Goal: Information Seeking & Learning: Learn about a topic

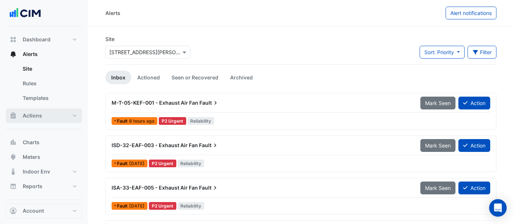
click at [46, 120] on button "Actions" at bounding box center [44, 115] width 76 height 15
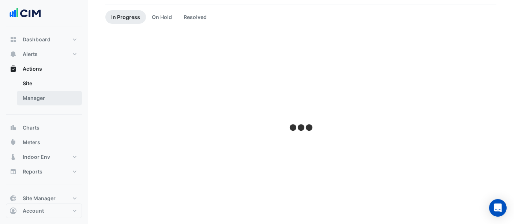
click at [37, 93] on link "Manager" at bounding box center [49, 98] width 65 height 15
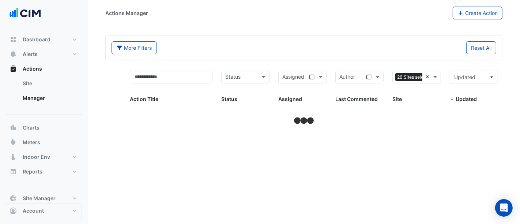
click at [425, 77] on div "Sites 26 Sites selected ×" at bounding box center [417, 77] width 48 height 13
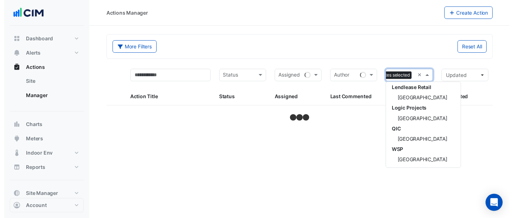
scroll to position [130, 0]
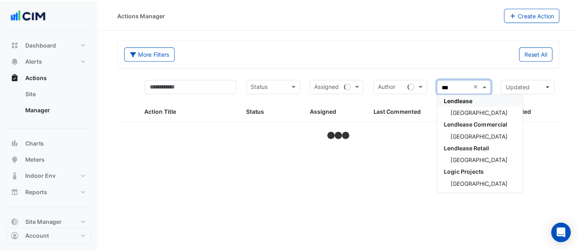
scroll to position [67, 0]
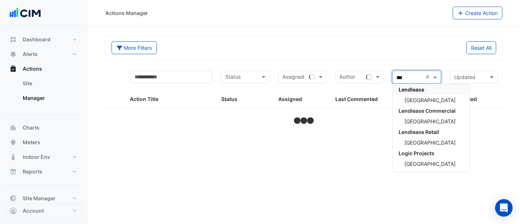
type input "****"
click at [423, 103] on div "[GEOGRAPHIC_DATA]" at bounding box center [431, 100] width 77 height 11
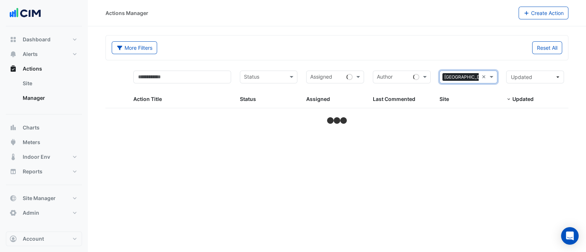
select select "**"
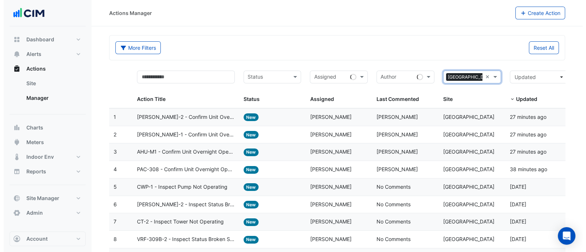
scroll to position [61, 0]
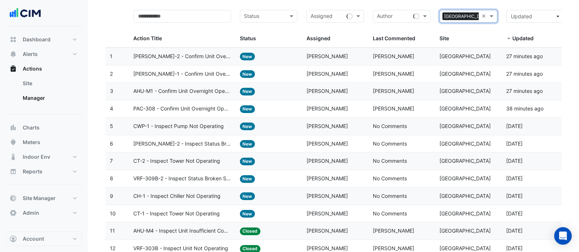
click at [236, 78] on datatable-body-cell "Status: New" at bounding box center [268, 74] width 67 height 17
click at [167, 56] on span "AC-BL-2 - Confirm Unit Overnight Operation (Energy Waste)" at bounding box center [182, 56] width 98 height 8
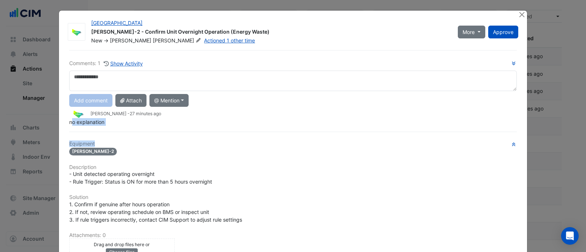
drag, startPoint x: 68, startPoint y: 118, endPoint x: 121, endPoint y: 116, distance: 53.8
click at [121, 116] on div "Comments: 1 Show Activity Add comment Attach @ Mention Austec Automation Andrew…" at bounding box center [293, 202] width 456 height 305
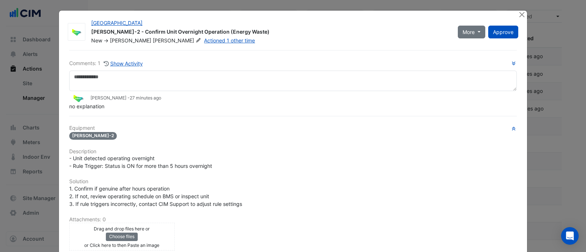
click at [131, 99] on span "27 minutes ago" at bounding box center [145, 97] width 31 height 5
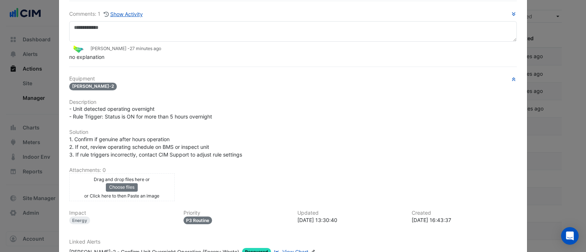
scroll to position [100, 0]
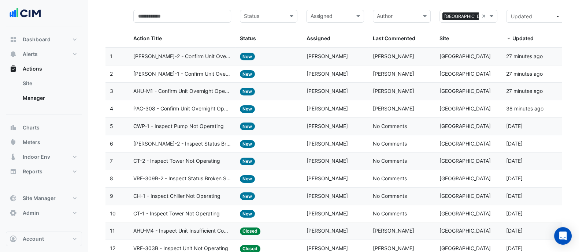
click at [158, 91] on span "AHU-M1 - Confirm Unit Overnight Operation (Energy Waste)" at bounding box center [182, 91] width 98 height 8
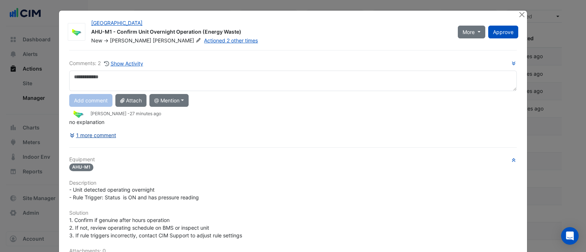
click at [91, 134] on button "1 more comment" at bounding box center [92, 135] width 47 height 13
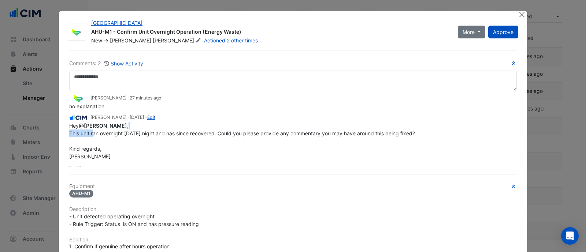
drag, startPoint x: 90, startPoint y: 131, endPoint x: 199, endPoint y: 126, distance: 109.9
click at [193, 125] on div "Hey @David Jacobs , This unit ran overnight on sunday night and has since recov…" at bounding box center [292, 141] width 447 height 38
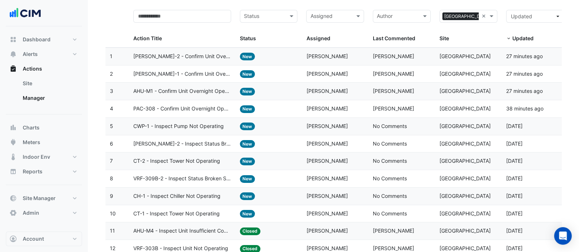
click at [375, 103] on datatable-body-cell "Last Commented: David Jacobs" at bounding box center [401, 108] width 67 height 17
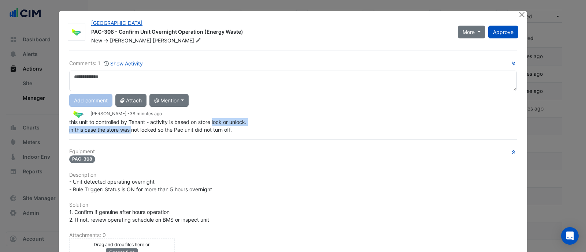
drag, startPoint x: 146, startPoint y: 125, endPoint x: 232, endPoint y: 128, distance: 86.0
click at [224, 125] on div "Comments: 1 Show Activity Add comment Attach @ Mention Austec Automation Andrew…" at bounding box center [293, 202] width 456 height 305
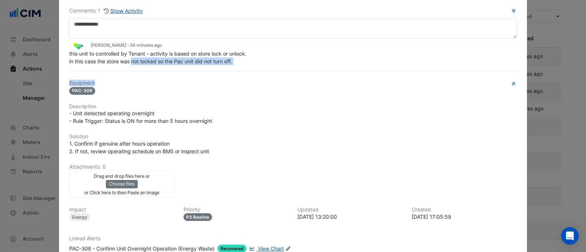
scroll to position [100, 0]
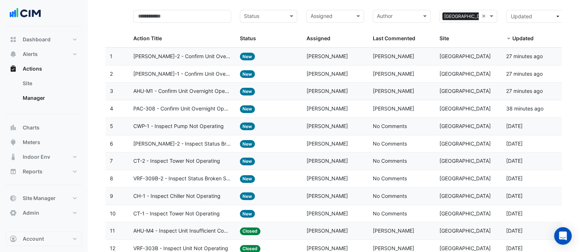
click at [194, 123] on span "CWP-1 - Inspect Pump Not Operating" at bounding box center [178, 126] width 90 height 8
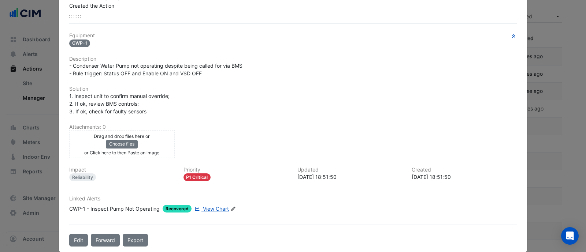
scroll to position [127, 0]
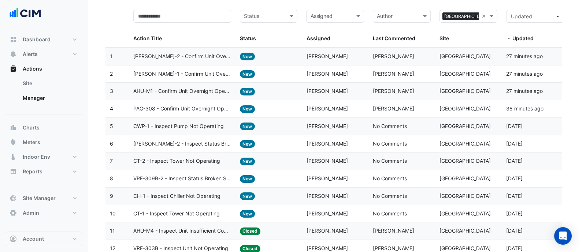
click at [368, 53] on datatable-body-cell "Last Commented: David Jacobs" at bounding box center [401, 56] width 67 height 17
click at [231, 58] on datatable-body-cell "Action Title: AC-BL-2 - Confirm Unit Overnight Operation (Energy Waste)" at bounding box center [182, 56] width 106 height 17
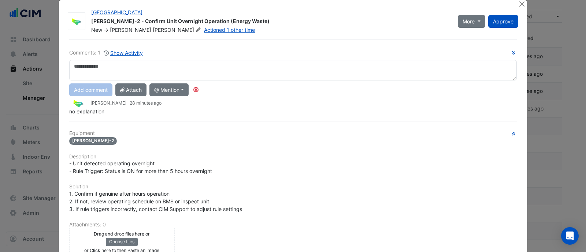
scroll to position [0, 0]
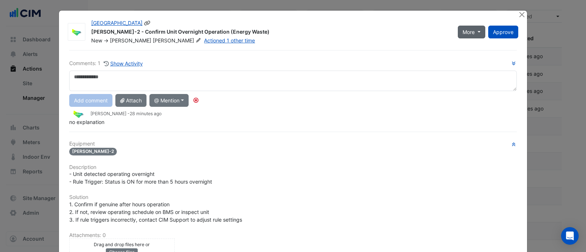
click at [466, 27] on button "More" at bounding box center [470, 32] width 27 height 13
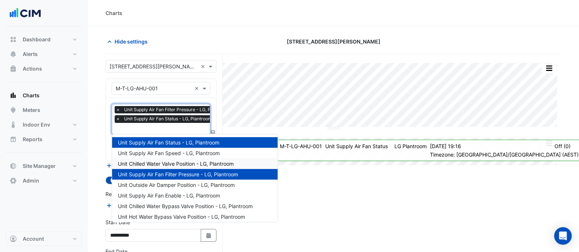
scroll to position [0, 4]
click at [165, 86] on input "text" at bounding box center [154, 89] width 76 height 8
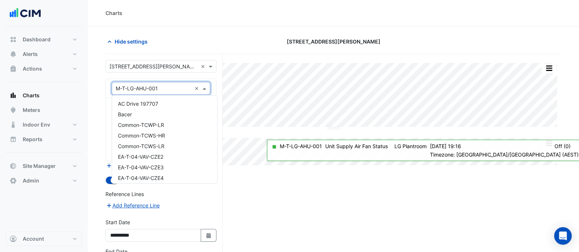
scroll to position [13888, 0]
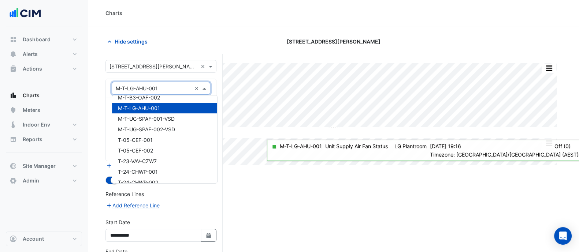
drag, startPoint x: 145, startPoint y: 58, endPoint x: 147, endPoint y: 68, distance: 10.4
click at [146, 59] on div "**********" at bounding box center [163, 182] width 117 height 256
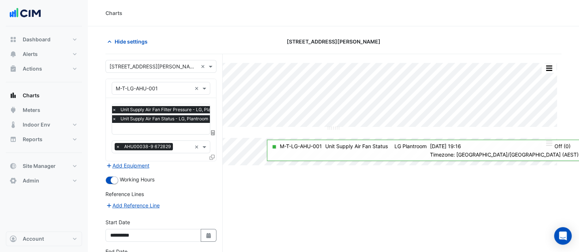
click at [148, 70] on div "Select a Site × 180 George Street ×" at bounding box center [160, 66] width 111 height 13
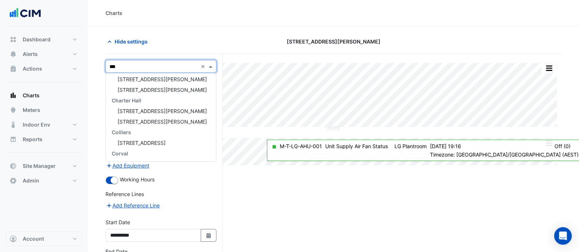
scroll to position [3, 0]
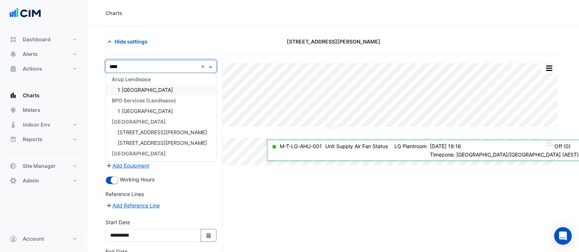
type input "*****"
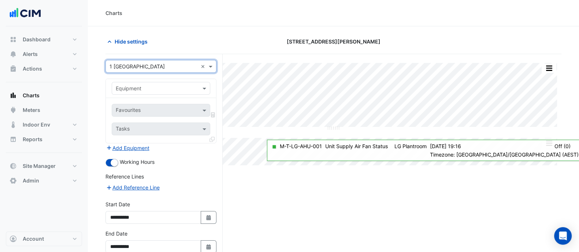
drag, startPoint x: 100, startPoint y: 115, endPoint x: 128, endPoint y: 103, distance: 30.4
click at [101, 114] on section "Hide settings 180 George Street Split All Split None Print Save as JPEG Save as…" at bounding box center [333, 159] width 491 height 266
click at [137, 91] on div "Equipment" at bounding box center [161, 88] width 98 height 13
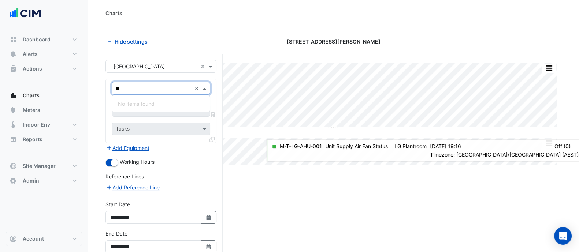
type input "*"
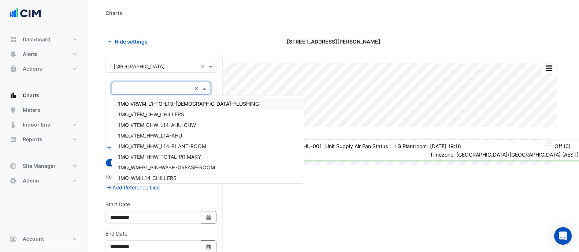
type input "*"
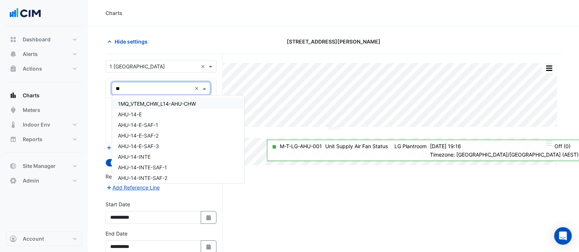
type input "*"
type input "******"
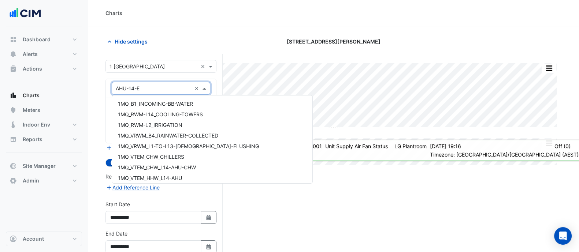
click at [156, 87] on input "text" at bounding box center [154, 89] width 76 height 8
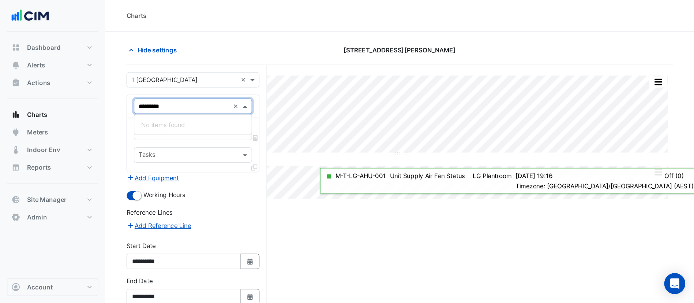
scroll to position [0, 0]
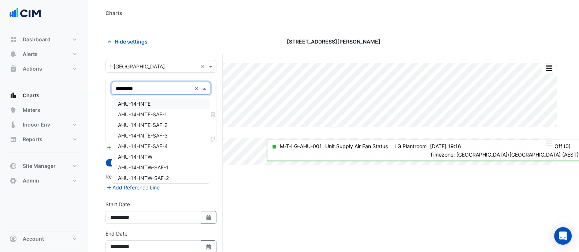
type input "**********"
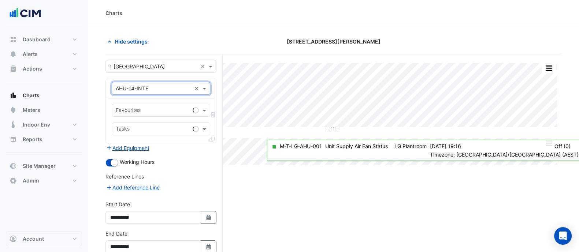
click at [157, 110] on input "text" at bounding box center [153, 111] width 74 height 8
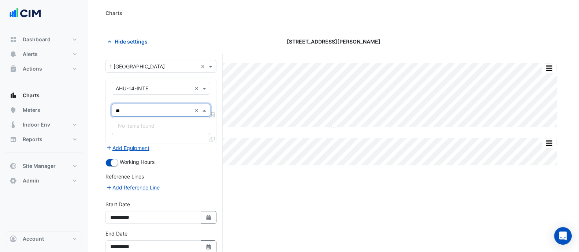
type input "***"
drag, startPoint x: 302, startPoint y: 216, endPoint x: 263, endPoint y: 0, distance: 219.4
click at [302, 213] on div "Split All Split None Print Save as JPEG Save as PNG Pivot Data Table Export CSV…" at bounding box center [333, 173] width 456 height 238
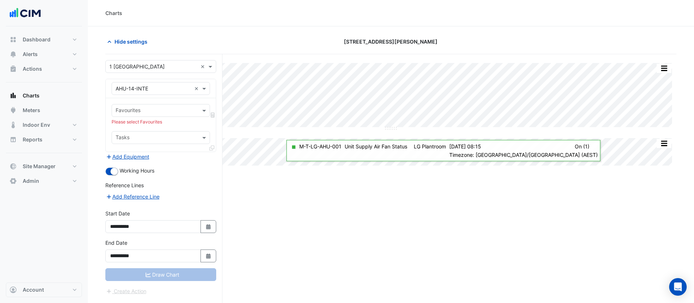
click at [146, 106] on div "Favourites" at bounding box center [155, 110] width 86 height 11
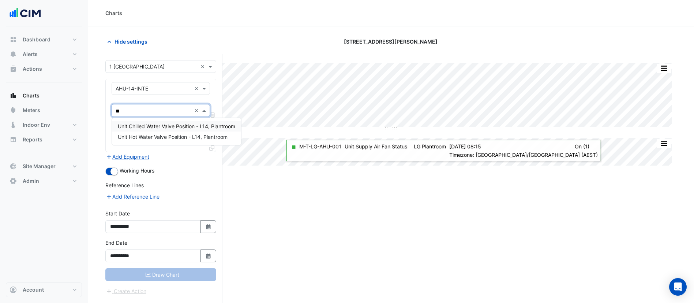
type input "**"
click at [338, 241] on div "Split All Split None Print Save as JPEG Save as PNG Pivot Data Table Export CSV…" at bounding box center [390, 192] width 571 height 276
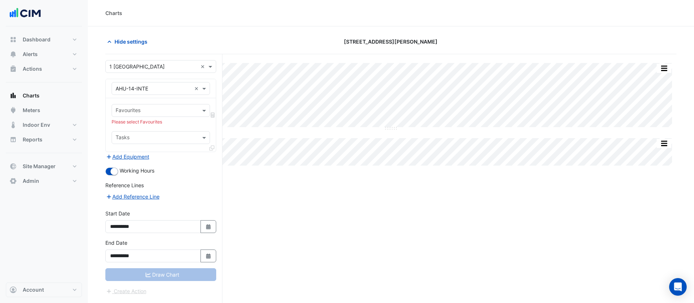
click at [172, 87] on input "text" at bounding box center [154, 89] width 76 height 8
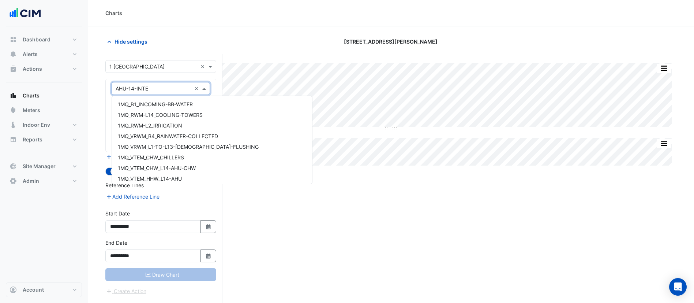
scroll to position [544, 0]
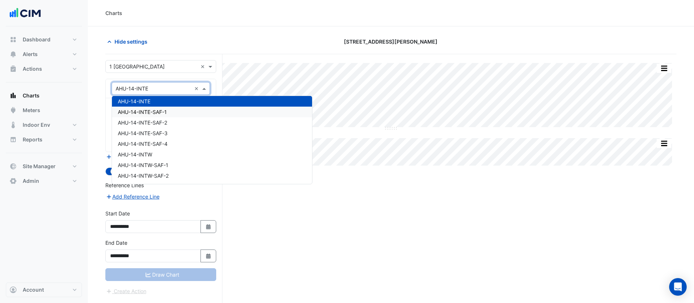
type input "*"
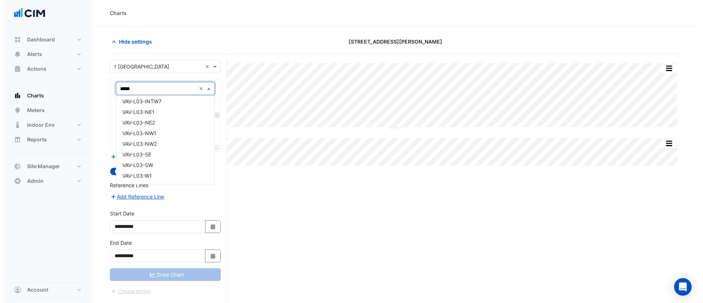
scroll to position [0, 0]
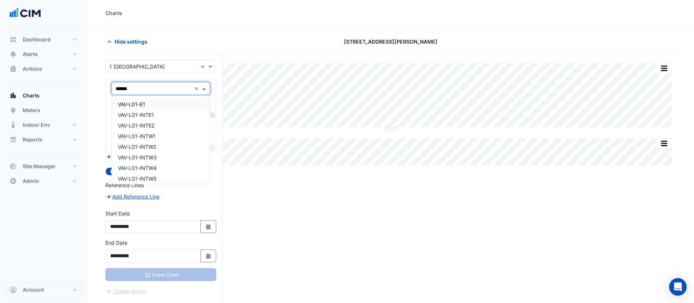
type input "*******"
click at [156, 105] on div "VAV-L03-E1" at bounding box center [161, 104] width 98 height 11
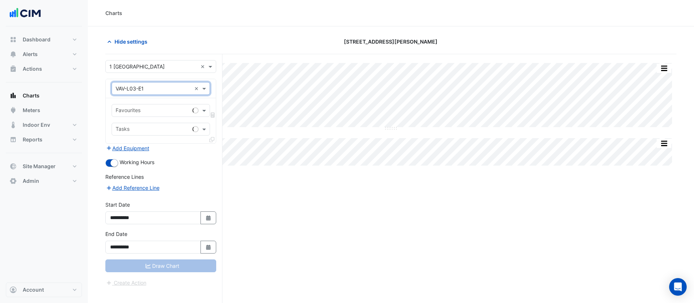
click at [156, 105] on div "Favourites" at bounding box center [151, 110] width 78 height 11
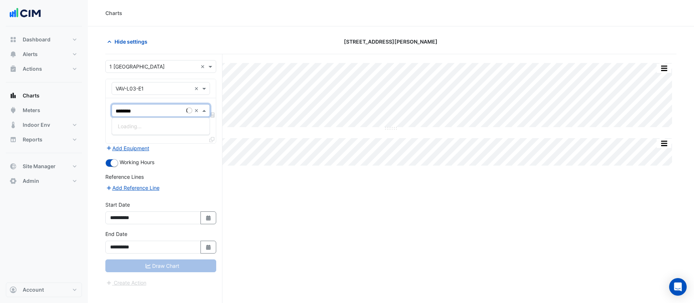
type input "*********"
click at [177, 137] on span "Variable Air Volume Zone Temperature - L03, East-1" at bounding box center [180, 137] width 124 height 6
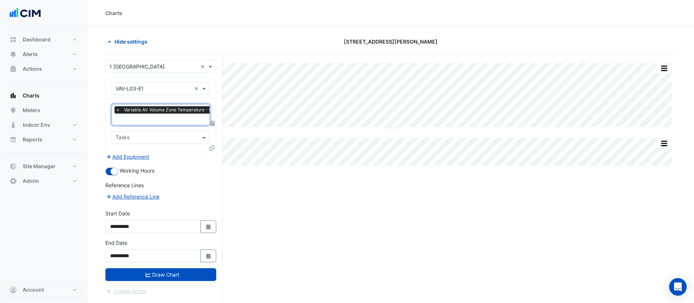
click at [214, 146] on div at bounding box center [212, 149] width 7 height 11
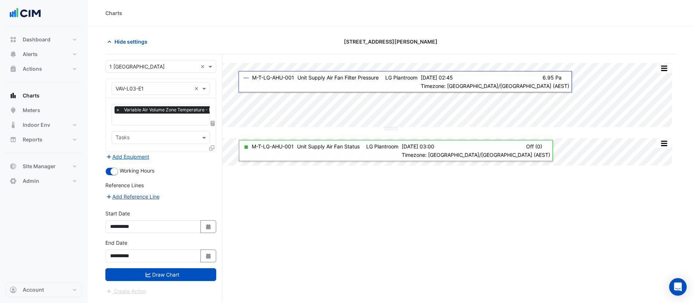
click at [212, 146] on icon at bounding box center [211, 147] width 5 height 5
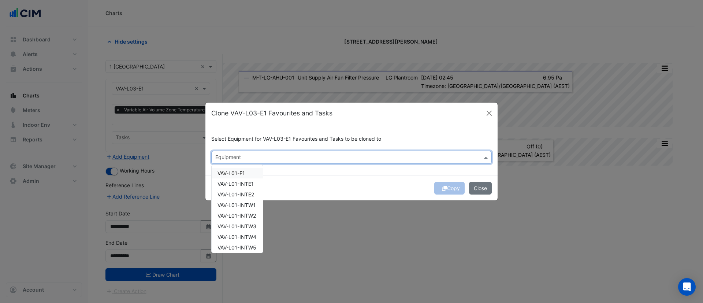
click at [344, 151] on div "Equipment" at bounding box center [351, 157] width 280 height 13
click at [237, 175] on span "VAV-L03-E2" at bounding box center [231, 173] width 29 height 6
click at [240, 182] on span "VAV-L03-E3" at bounding box center [231, 183] width 29 height 6
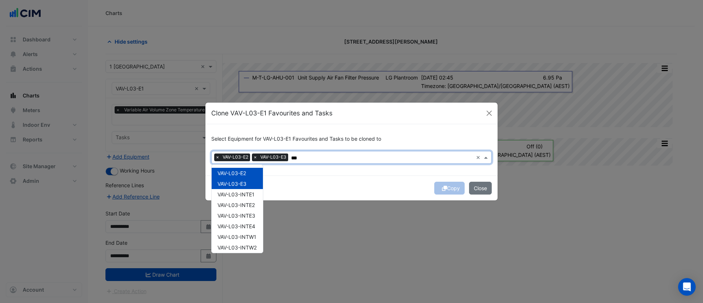
click at [244, 192] on div "VAV-L03-INTE1" at bounding box center [237, 194] width 51 height 11
click at [249, 208] on div "VAV-L03-INTE2" at bounding box center [237, 204] width 51 height 11
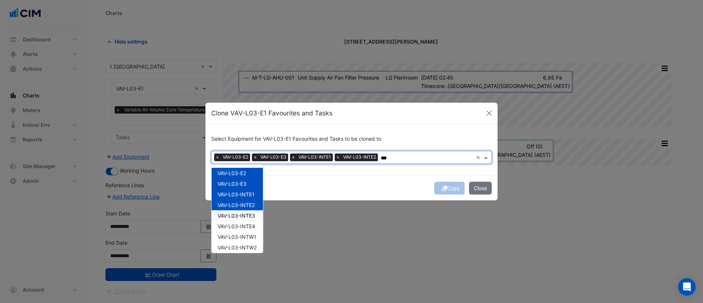
drag, startPoint x: 250, startPoint y: 218, endPoint x: 252, endPoint y: 224, distance: 6.6
click at [251, 220] on div "VAV-L03-E2 VAV-L03-E3 VAV-L03-INTE1 VAV-L03-INTE2 VAV-L03-INTE3 VAV-L03-INTE4 V…" at bounding box center [237, 284] width 51 height 233
drag, startPoint x: 253, startPoint y: 227, endPoint x: 253, endPoint y: 232, distance: 5.5
click at [253, 227] on span "VAV-L03-INTE4" at bounding box center [236, 226] width 38 height 6
click at [251, 223] on span "VAV-L03-INTE4" at bounding box center [236, 226] width 38 height 6
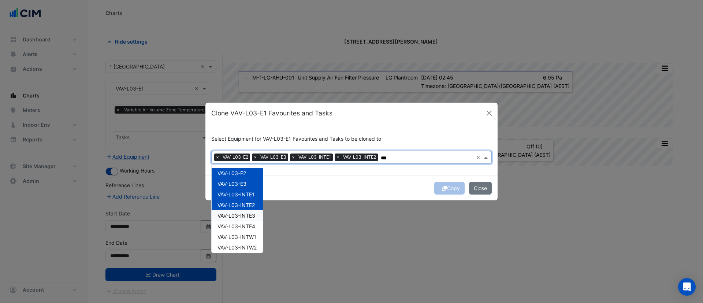
click at [250, 217] on span "VAV-L03-INTE3" at bounding box center [236, 215] width 38 height 6
drag, startPoint x: 251, startPoint y: 227, endPoint x: 253, endPoint y: 241, distance: 13.7
click at [251, 228] on span "VAV-L03-INTE4" at bounding box center [236, 226] width 38 height 6
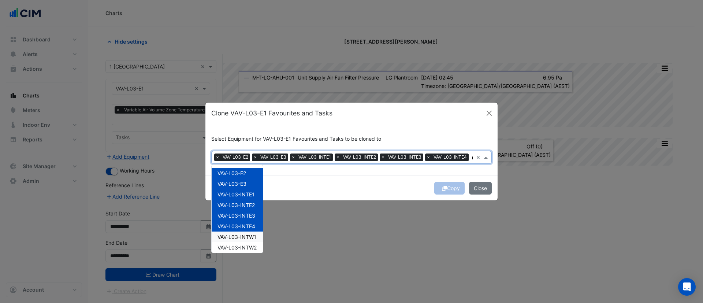
click at [254, 240] on span "VAV-L03-INTW1" at bounding box center [236, 236] width 39 height 6
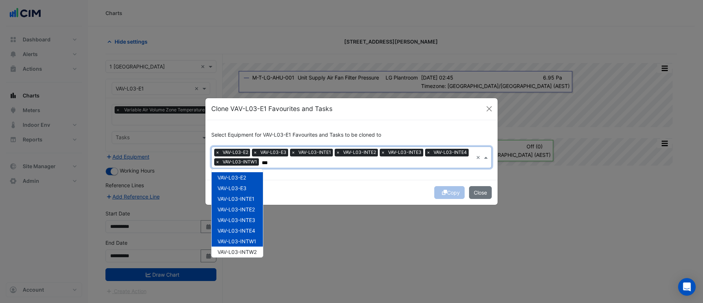
click at [253, 251] on span "VAV-L03-INTW2" at bounding box center [236, 251] width 39 height 6
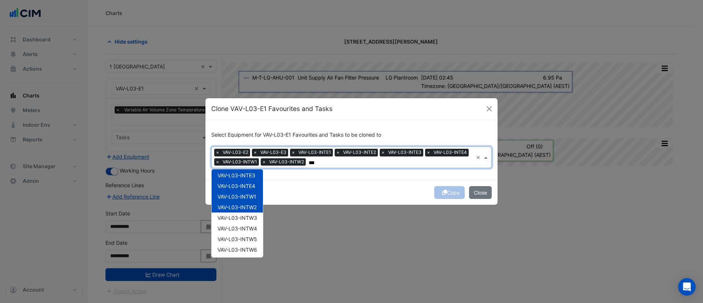
scroll to position [73, 0]
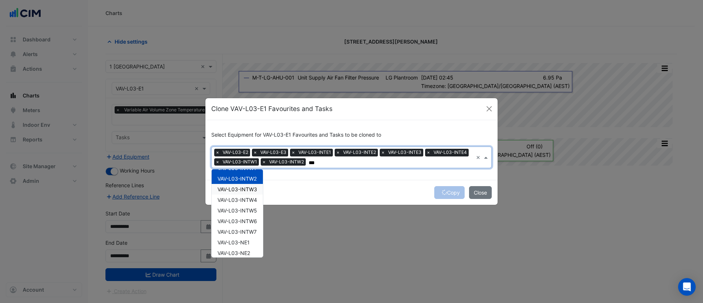
click at [244, 191] on span "VAV-L03-INTW3" at bounding box center [237, 189] width 40 height 6
drag, startPoint x: 246, startPoint y: 202, endPoint x: 246, endPoint y: 211, distance: 8.8
click at [246, 203] on div "VAV-L03-INTW4" at bounding box center [237, 199] width 51 height 11
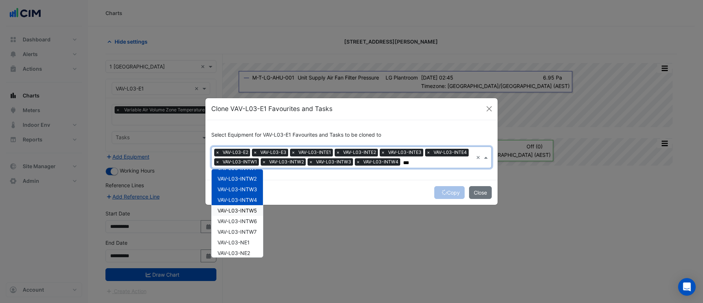
drag, startPoint x: 246, startPoint y: 213, endPoint x: 246, endPoint y: 220, distance: 7.0
click at [246, 214] on div "VAV-L03-INTW5" at bounding box center [237, 210] width 51 height 11
drag, startPoint x: 246, startPoint y: 223, endPoint x: 246, endPoint y: 231, distance: 7.7
click at [246, 225] on div "VAV-L03-E2 VAV-L03-E3 VAV-L03-INTE1 VAV-L03-INTE2 VAV-L03-INTE3 VAV-L03-INTE4 V…" at bounding box center [237, 215] width 51 height 233
click at [246, 235] on div "VAV-L03-INTW7" at bounding box center [237, 231] width 51 height 11
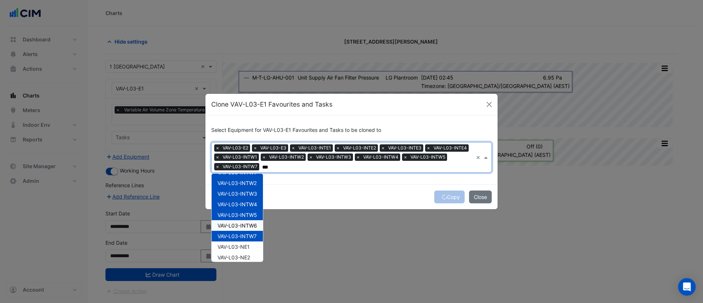
click at [248, 234] on span "VAV-L03-INTW7" at bounding box center [236, 236] width 39 height 6
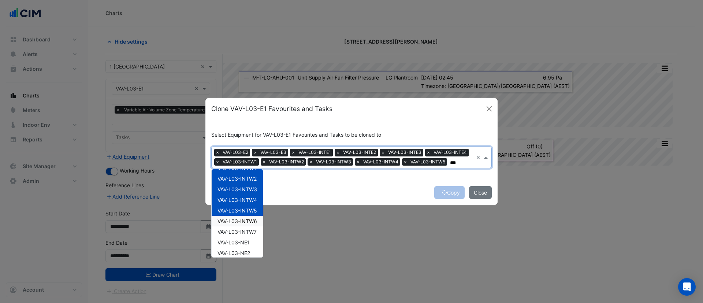
click at [246, 220] on span "VAV-L03-INTW6" at bounding box center [237, 221] width 40 height 6
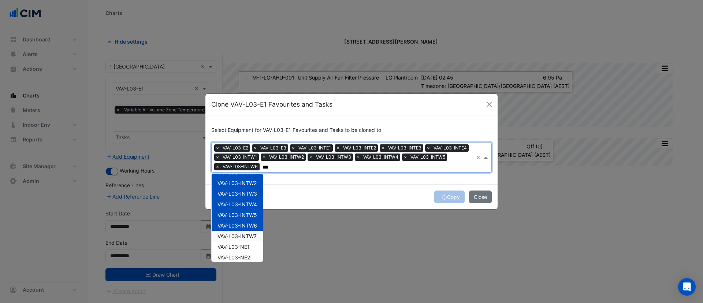
drag, startPoint x: 246, startPoint y: 229, endPoint x: 246, endPoint y: 242, distance: 12.8
click at [246, 231] on div "VAV-L03-E2 VAV-L03-E3 VAV-L03-INTE1 VAV-L03-INTE2 VAV-L03-INTE3 VAV-L03-INTE4 V…" at bounding box center [237, 219] width 51 height 233
click at [246, 243] on span "VAV-L03-NE1" at bounding box center [233, 246] width 32 height 6
click at [246, 242] on div "VAV-L03-NE1" at bounding box center [237, 246] width 51 height 11
click at [246, 237] on span "VAV-L03-INTW7" at bounding box center [236, 236] width 39 height 6
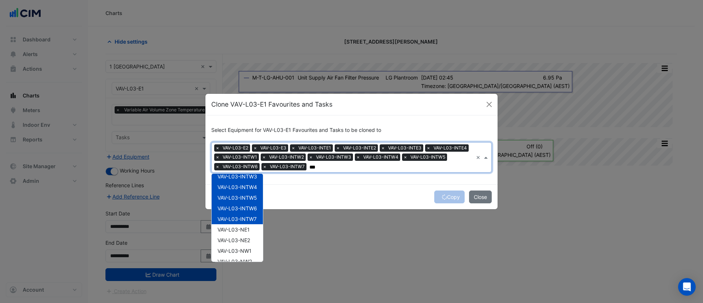
scroll to position [92, 0]
click at [257, 231] on div "VAV-L03-NE1" at bounding box center [237, 227] width 51 height 11
drag, startPoint x: 255, startPoint y: 242, endPoint x: 254, endPoint y: 249, distance: 7.5
click at [255, 243] on div "VAV-L03-NE2" at bounding box center [237, 238] width 51 height 11
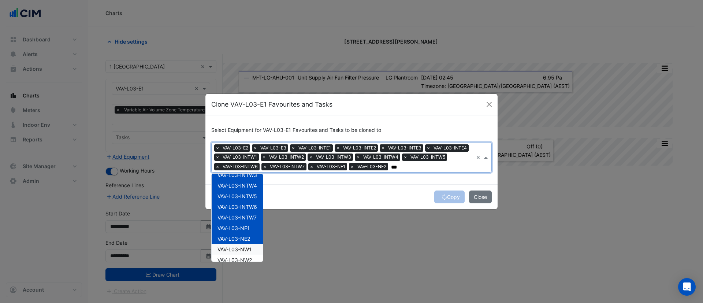
click at [254, 252] on div "VAV-L03-NW1" at bounding box center [237, 249] width 51 height 11
click at [253, 252] on div "VAV-L03-NW2" at bounding box center [237, 259] width 51 height 11
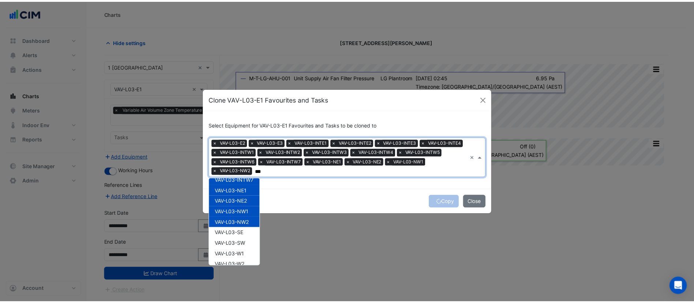
scroll to position [152, 0]
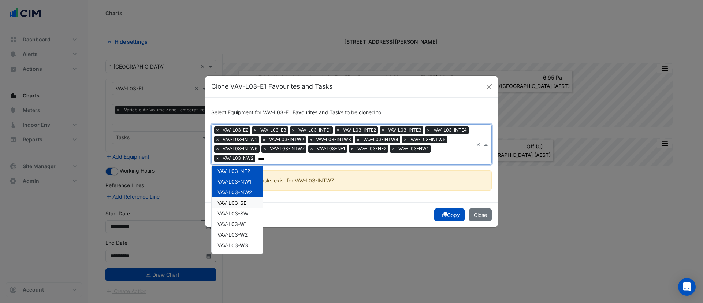
click at [235, 202] on span "VAV-L03-SE" at bounding box center [231, 202] width 29 height 6
click at [238, 217] on div "VAV-L03-SW" at bounding box center [237, 213] width 51 height 11
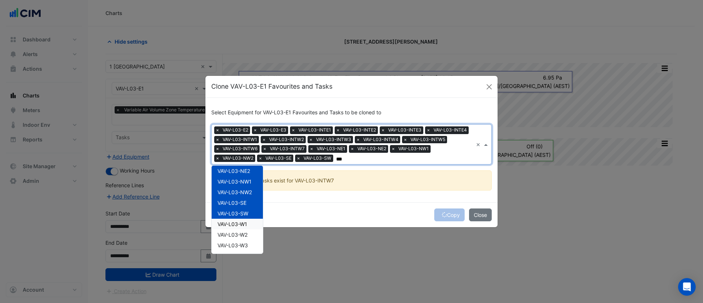
click at [240, 228] on div "VAV-L03-W1" at bounding box center [237, 223] width 51 height 11
drag, startPoint x: 240, startPoint y: 236, endPoint x: 241, endPoint y: 242, distance: 5.5
click at [240, 237] on span "VAV-L03-W2" at bounding box center [232, 234] width 30 height 6
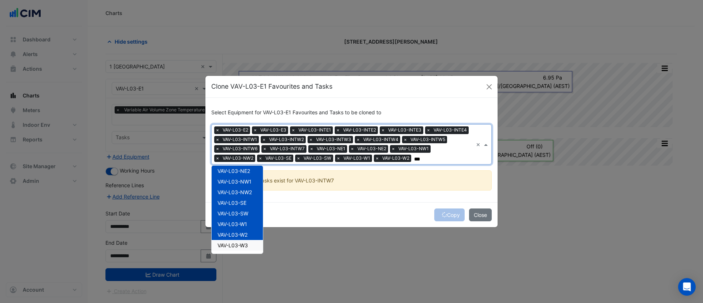
click at [241, 244] on span "VAV-L03-W3" at bounding box center [232, 245] width 30 height 6
type input "***"
click at [347, 229] on ngb-modal-window "Clone VAV-L03-E1 Favourites and Tasks Select Equipment for VAV-L03-E1 Favourite…" at bounding box center [351, 151] width 703 height 303
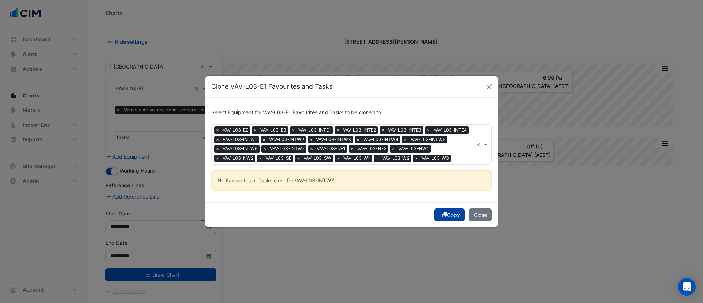
click at [447, 214] on button "Copy" at bounding box center [449, 214] width 30 height 13
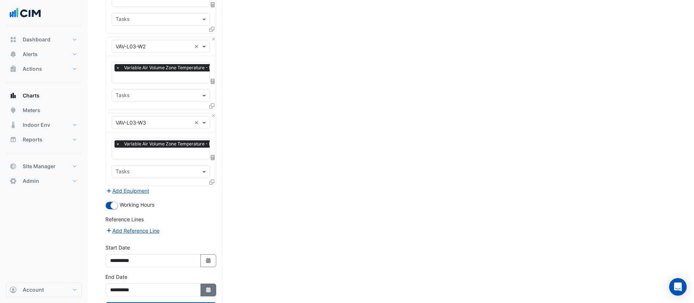
scroll to position [1583, 0]
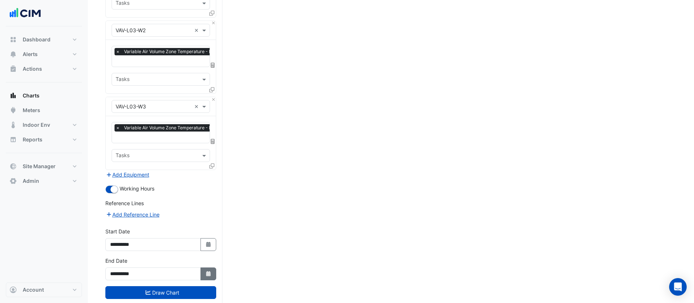
click at [207, 252] on button "Select Date" at bounding box center [209, 273] width 16 height 13
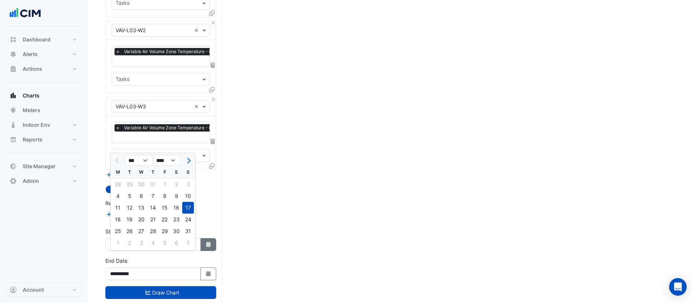
drag, startPoint x: 197, startPoint y: 279, endPoint x: 215, endPoint y: 224, distance: 57.4
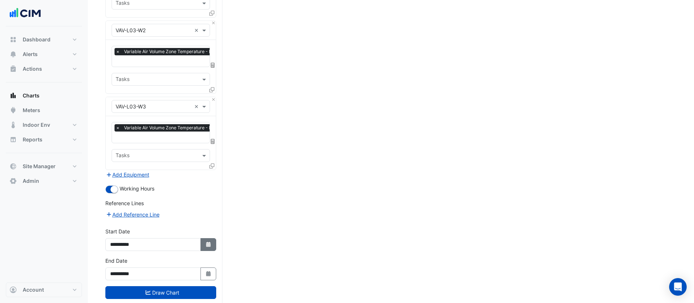
drag, startPoint x: 215, startPoint y: 224, endPoint x: 210, endPoint y: 229, distance: 6.7
click at [210, 238] on button "Select Date" at bounding box center [209, 244] width 16 height 13
select select "*"
select select "****"
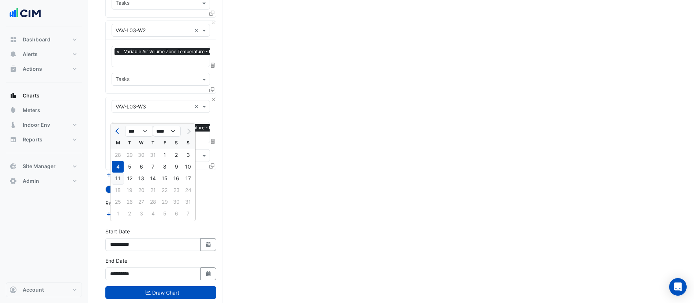
click at [119, 180] on div "11" at bounding box center [118, 178] width 12 height 12
type input "**********"
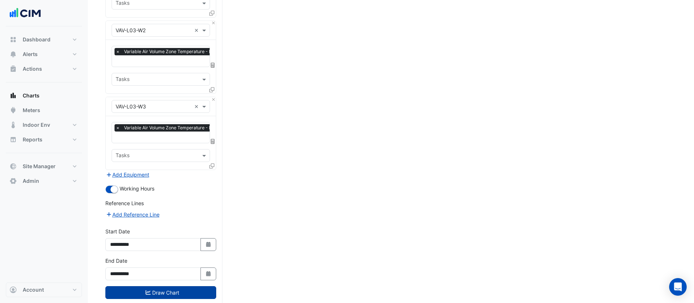
click at [148, 252] on button "Draw Chart" at bounding box center [160, 292] width 111 height 13
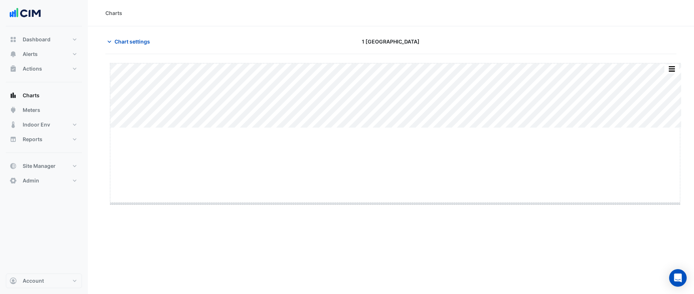
drag, startPoint x: 396, startPoint y: 127, endPoint x: 397, endPoint y: 203, distance: 75.8
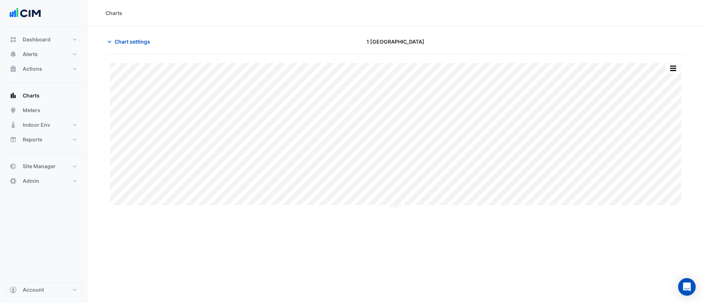
click at [138, 31] on section "Chart settings 1 Melbourne Quarter Split by Equip Split All Split None Print Sa…" at bounding box center [395, 121] width 615 height 190
click at [137, 41] on span "Chart settings" at bounding box center [132, 42] width 35 height 8
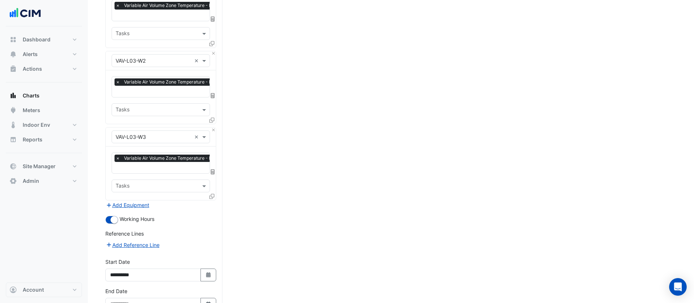
scroll to position [1583, 0]
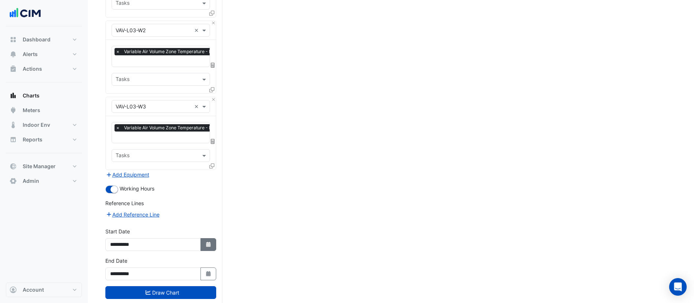
click at [206, 238] on button "Select Date" at bounding box center [209, 244] width 16 height 13
select select "*"
select select "****"
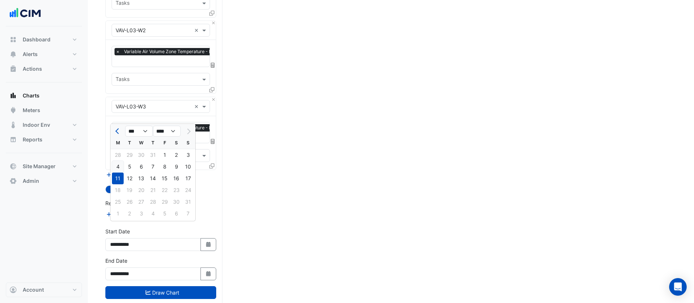
click at [112, 165] on div "4" at bounding box center [118, 167] width 12 height 12
type input "**********"
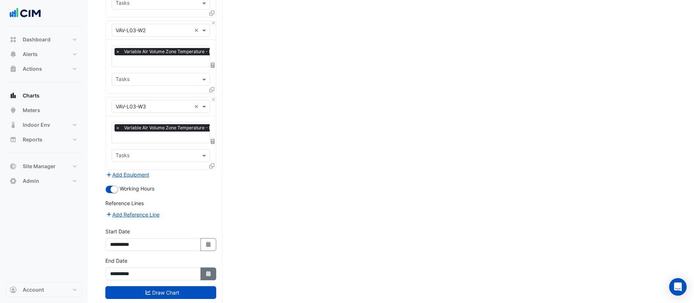
click at [203, 252] on button "Select Date" at bounding box center [209, 273] width 16 height 13
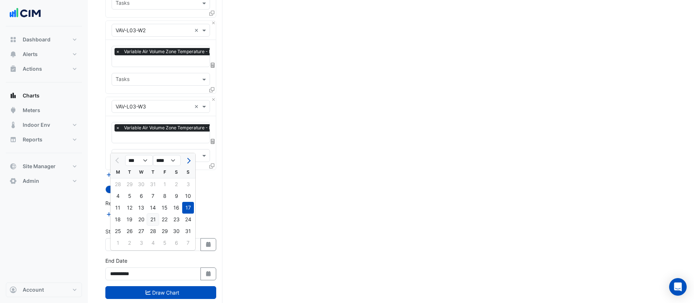
drag, startPoint x: 201, startPoint y: 273, endPoint x: 157, endPoint y: 220, distance: 68.9
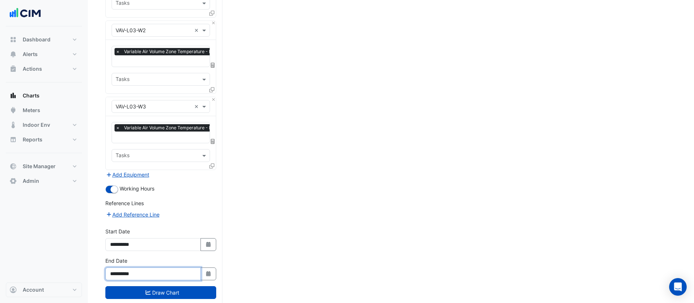
click at [197, 252] on input "**********" at bounding box center [153, 273] width 96 height 13
drag, startPoint x: 212, startPoint y: 261, endPoint x: 185, endPoint y: 253, distance: 28.1
click at [212, 252] on button "Select Date" at bounding box center [209, 273] width 16 height 13
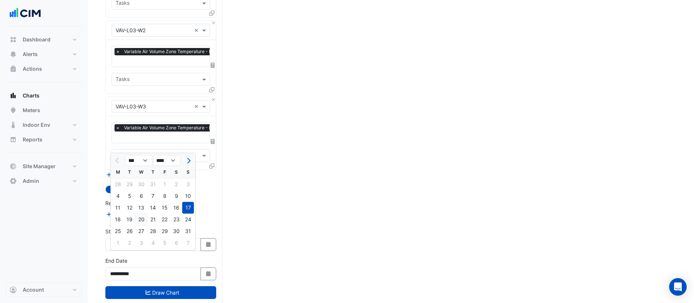
click at [144, 214] on div "20" at bounding box center [141, 219] width 12 height 12
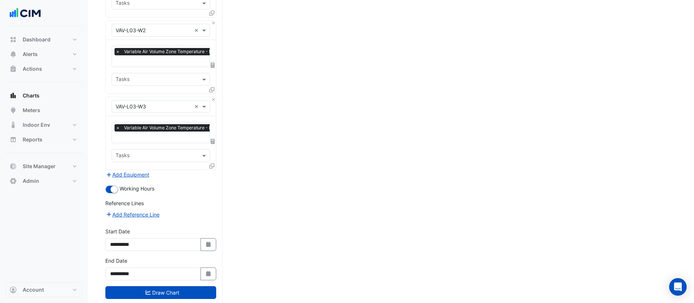
click at [162, 252] on div "**********" at bounding box center [161, 271] width 120 height 29
click at [167, 252] on button "Draw Chart" at bounding box center [160, 292] width 111 height 13
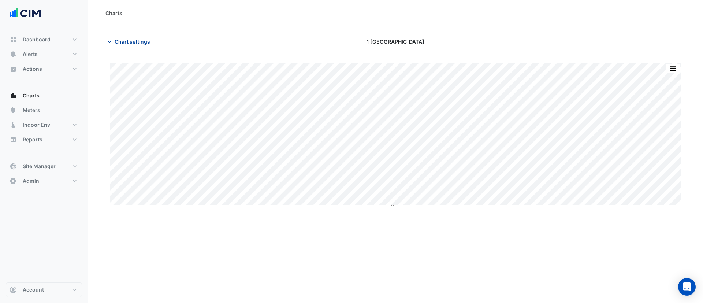
click at [130, 37] on button "Chart settings" at bounding box center [129, 41] width 49 height 13
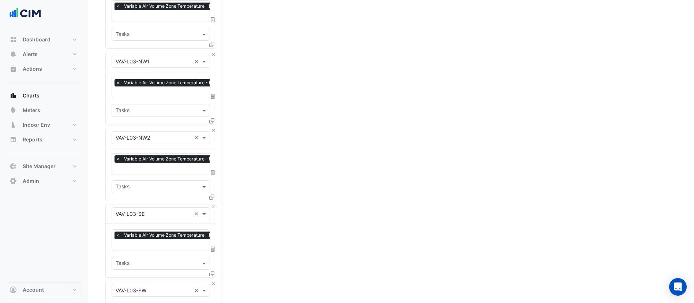
scroll to position [1583, 0]
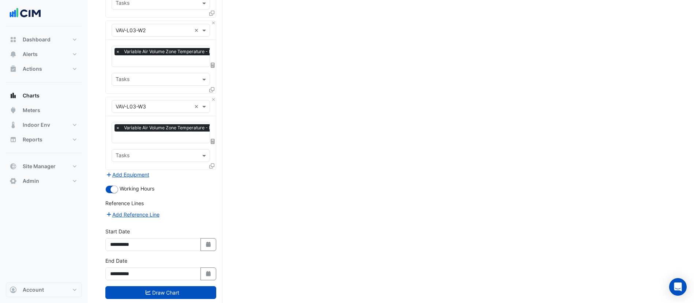
click at [217, 252] on div "**********" at bounding box center [161, 271] width 120 height 29
click at [212, 252] on button "Select Date" at bounding box center [209, 273] width 16 height 13
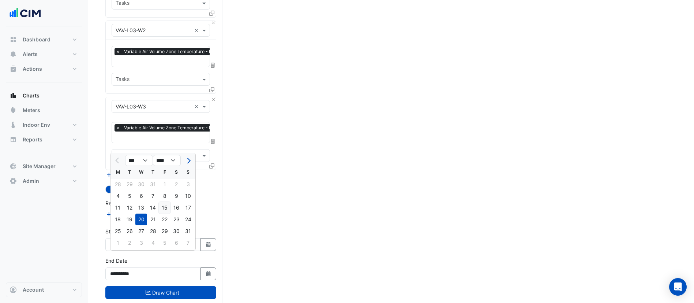
click at [160, 208] on div "15" at bounding box center [165, 208] width 12 height 12
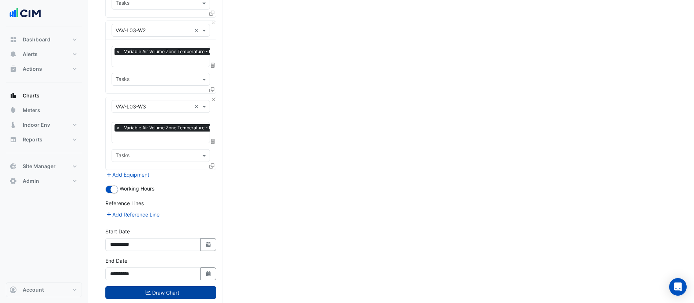
click at [167, 252] on button "Draw Chart" at bounding box center [160, 292] width 111 height 13
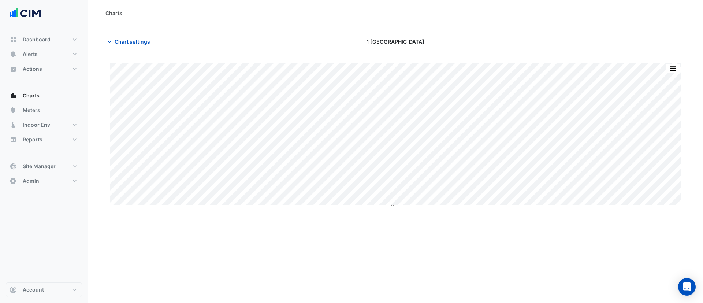
click at [578, 72] on div "Print Save as JPEG Save as PNG Sample Tooltip" at bounding box center [395, 135] width 580 height 144
click at [578, 69] on button "button" at bounding box center [672, 68] width 15 height 9
drag, startPoint x: 581, startPoint y: 40, endPoint x: 298, endPoint y: 50, distance: 283.4
click at [578, 40] on div at bounding box center [591, 41] width 196 height 13
click at [119, 45] on span "Chart settings" at bounding box center [132, 42] width 35 height 8
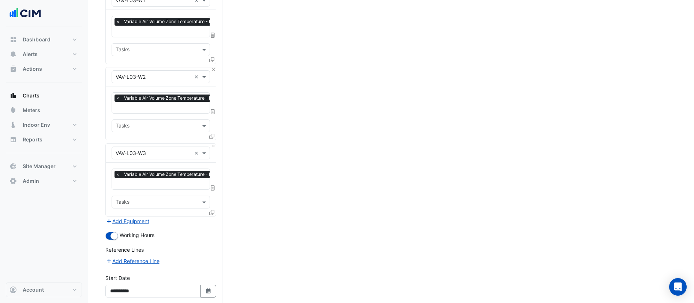
scroll to position [1583, 0]
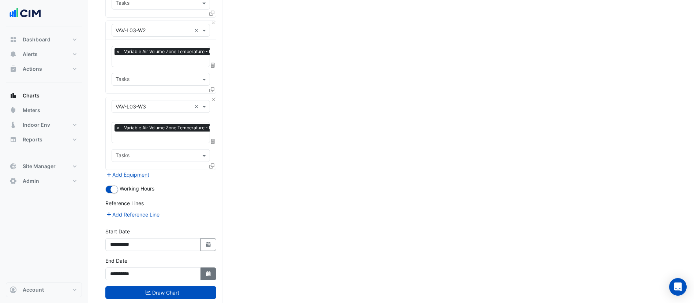
click at [213, 252] on button "Select Date" at bounding box center [209, 273] width 16 height 13
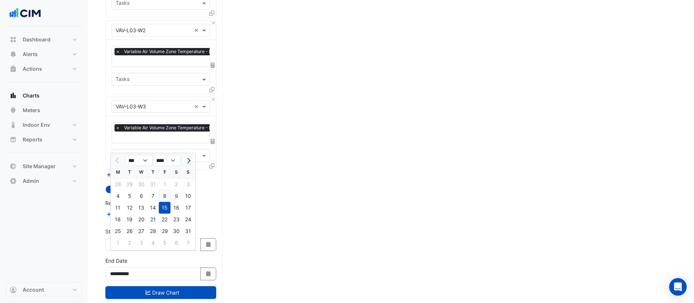
click at [165, 198] on div "8" at bounding box center [165, 196] width 12 height 12
type input "**********"
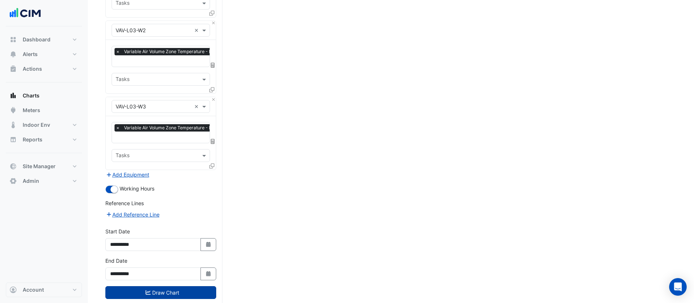
click at [188, 252] on button "Draw Chart" at bounding box center [160, 292] width 111 height 13
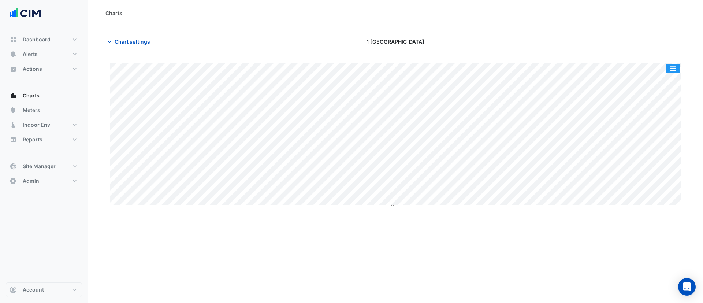
click at [578, 64] on button "button" at bounding box center [672, 68] width 15 height 9
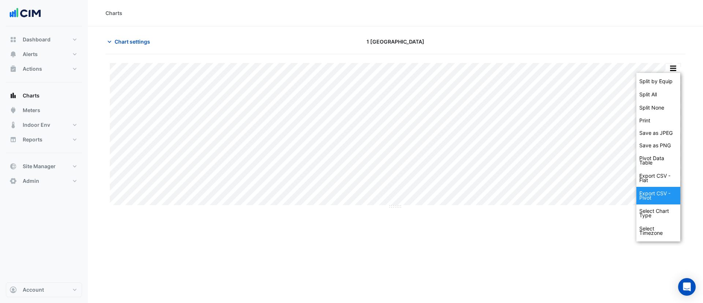
click at [578, 199] on div "Export CSV - Pivot" at bounding box center [658, 196] width 44 height 18
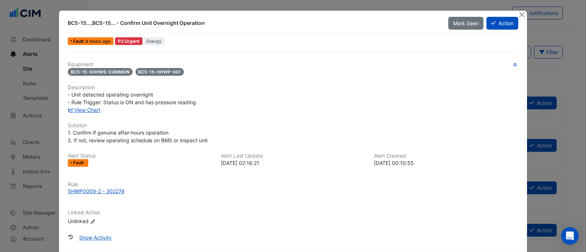
click at [31, 183] on ngb-modal-window "BC5-15...,BC5-15... - Confirm Unit Overnight Operation Mark Seen Action Fault 8…" at bounding box center [293, 126] width 586 height 252
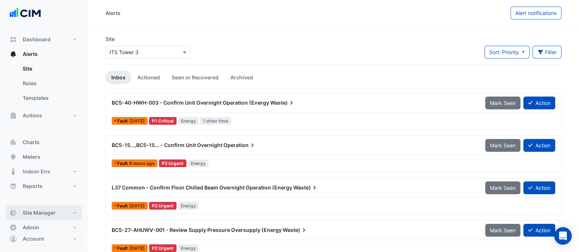
click at [48, 212] on span "Site Manager" at bounding box center [39, 212] width 33 height 7
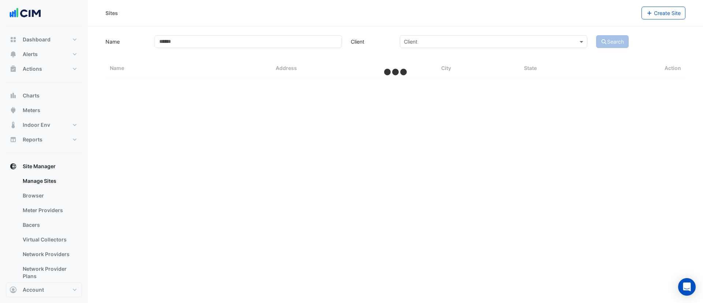
drag, startPoint x: 29, startPoint y: 229, endPoint x: 378, endPoint y: 89, distance: 376.5
click at [29, 229] on link "Bacers" at bounding box center [49, 224] width 65 height 15
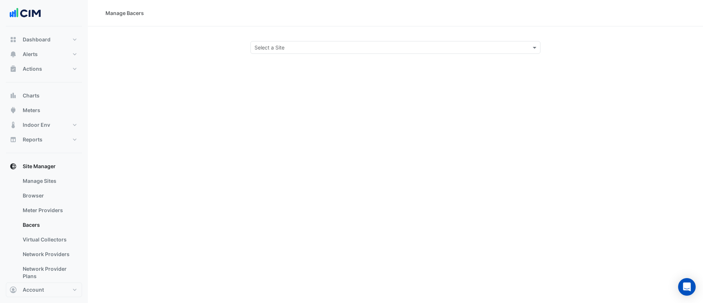
click at [324, 46] on input "text" at bounding box center [387, 48] width 267 height 8
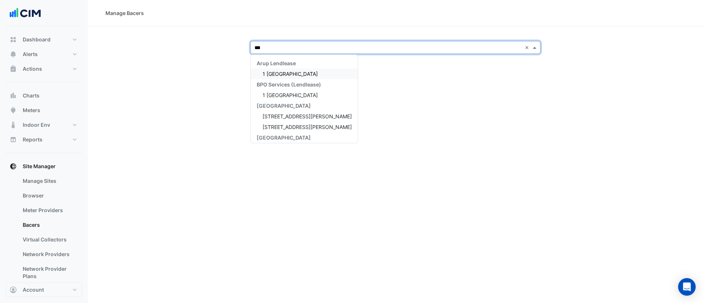
type input "****"
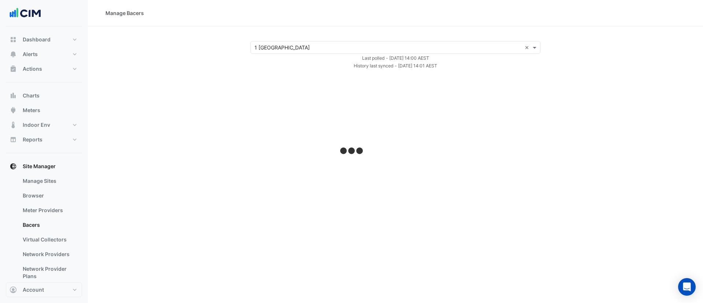
select select "**"
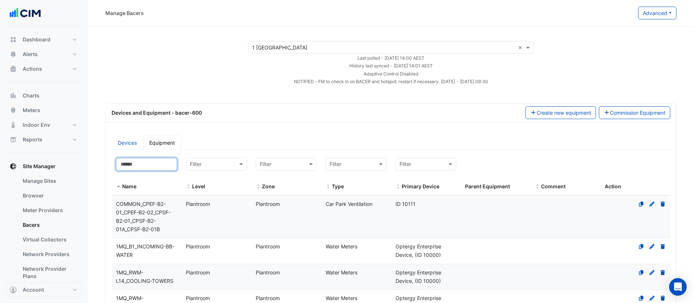
click at [161, 164] on input at bounding box center [146, 164] width 61 height 13
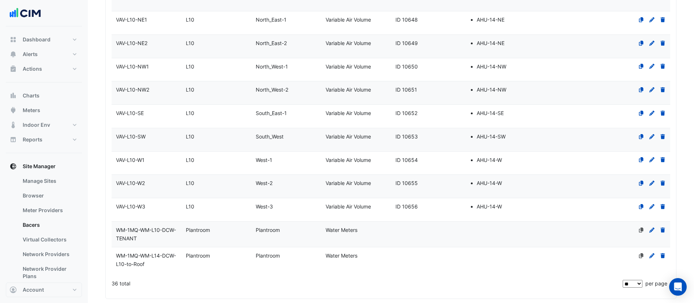
scroll to position [805, 0]
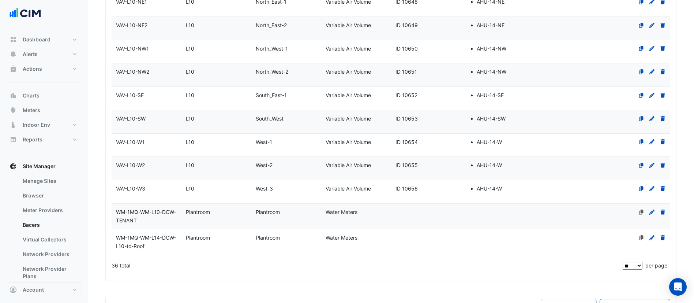
type input "***"
